Goal: Go to known website: Go to known website

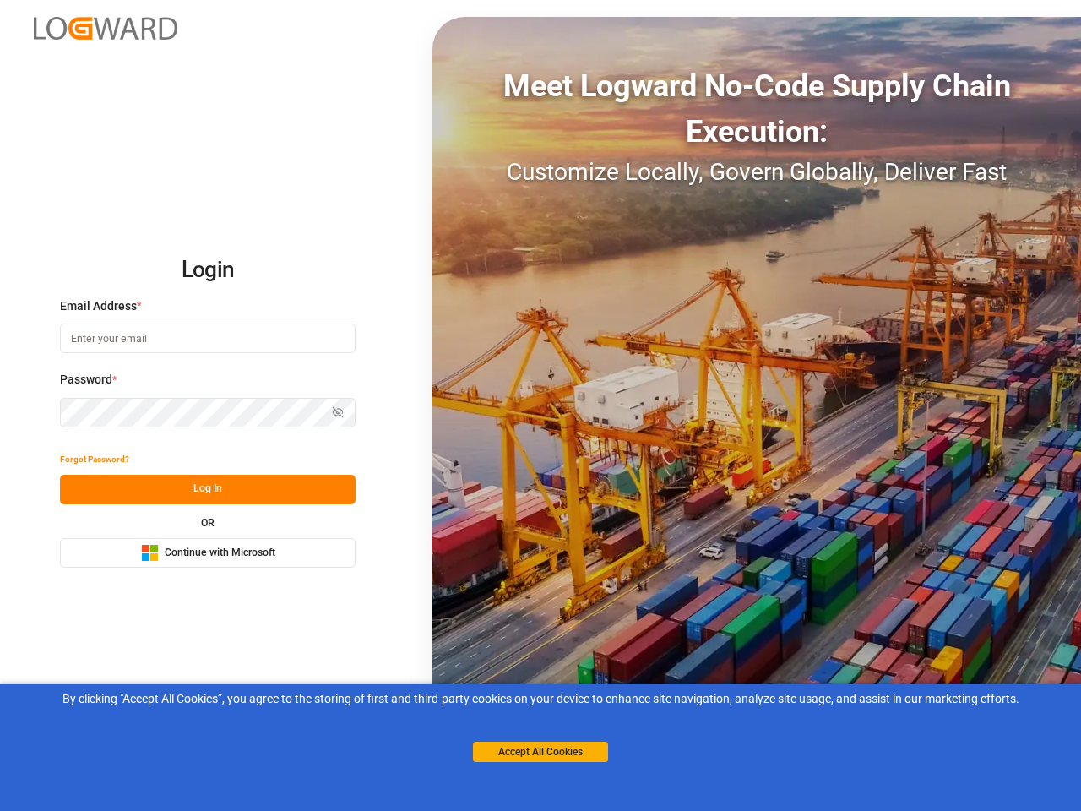
click at [541, 405] on div "Meet Logward No-Code Supply Chain Execution: Customize Locally, Govern Globally…" at bounding box center [756, 405] width 649 height 777
click at [106, 28] on img at bounding box center [106, 28] width 144 height 23
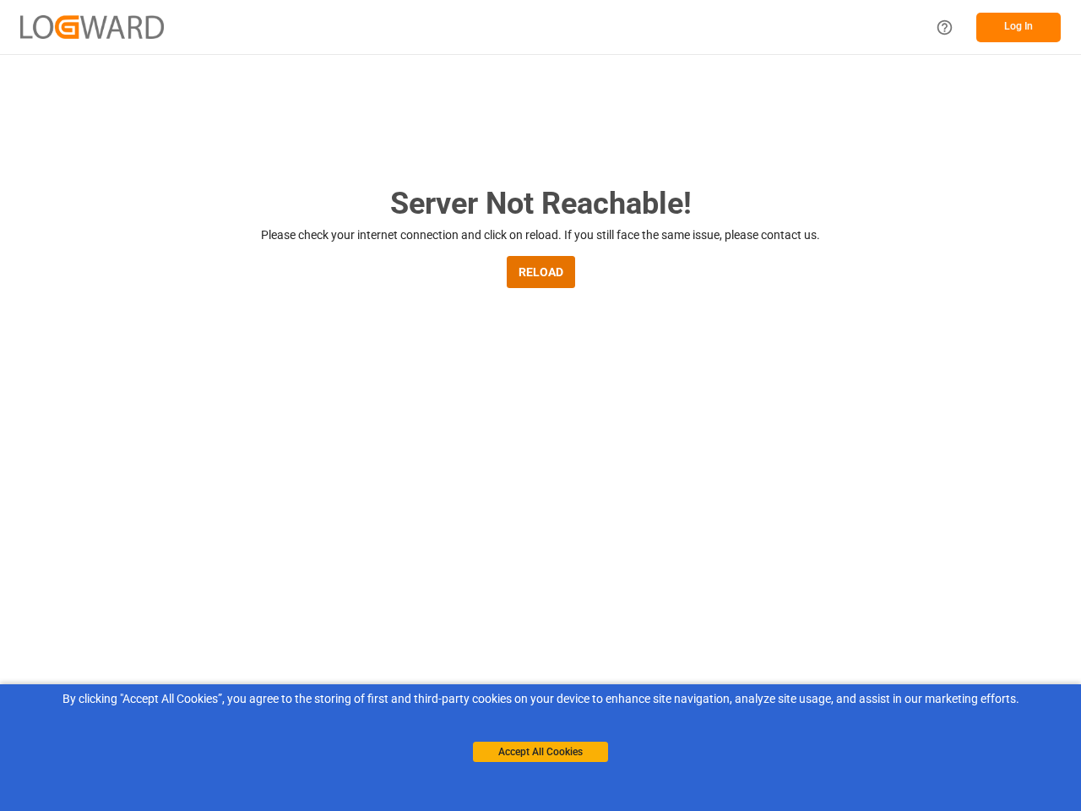
click at [95, 459] on main "Server Not Reachable! Please check your internet connection and click on reload…" at bounding box center [540, 554] width 1081 height 747
click at [208, 489] on main "Server Not Reachable! Please check your internet connection and click on reload…" at bounding box center [540, 554] width 1081 height 747
click at [208, 552] on main "Server Not Reachable! Please check your internet connection and click on reload…" at bounding box center [540, 554] width 1081 height 747
click at [541, 752] on button "Accept All Cookies" at bounding box center [540, 752] width 135 height 20
